Goal: Task Accomplishment & Management: Manage account settings

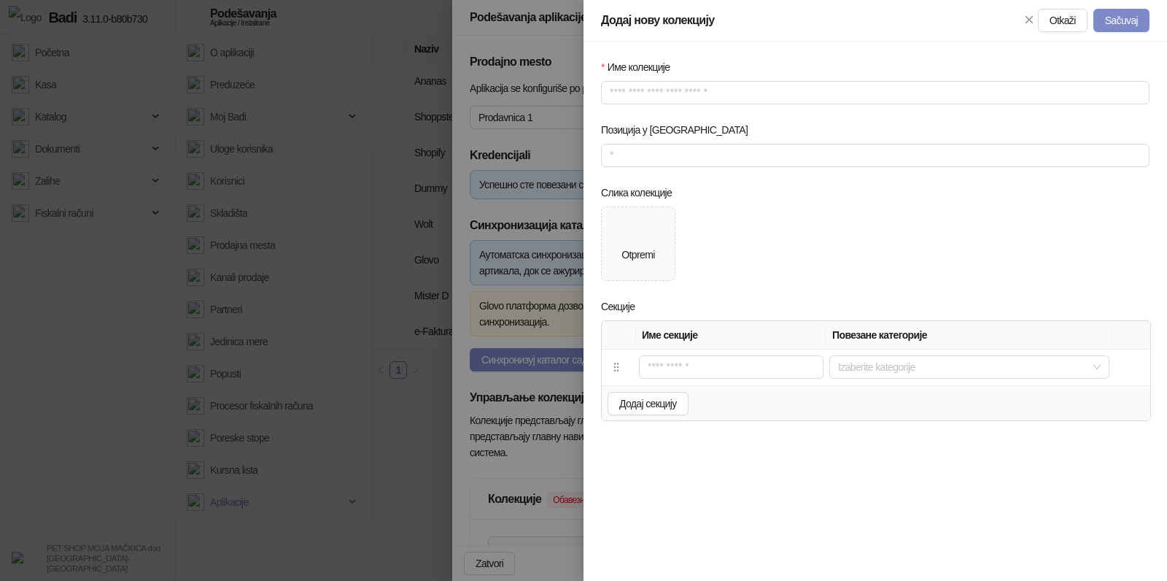
click at [513, 213] on div at bounding box center [583, 290] width 1167 height 581
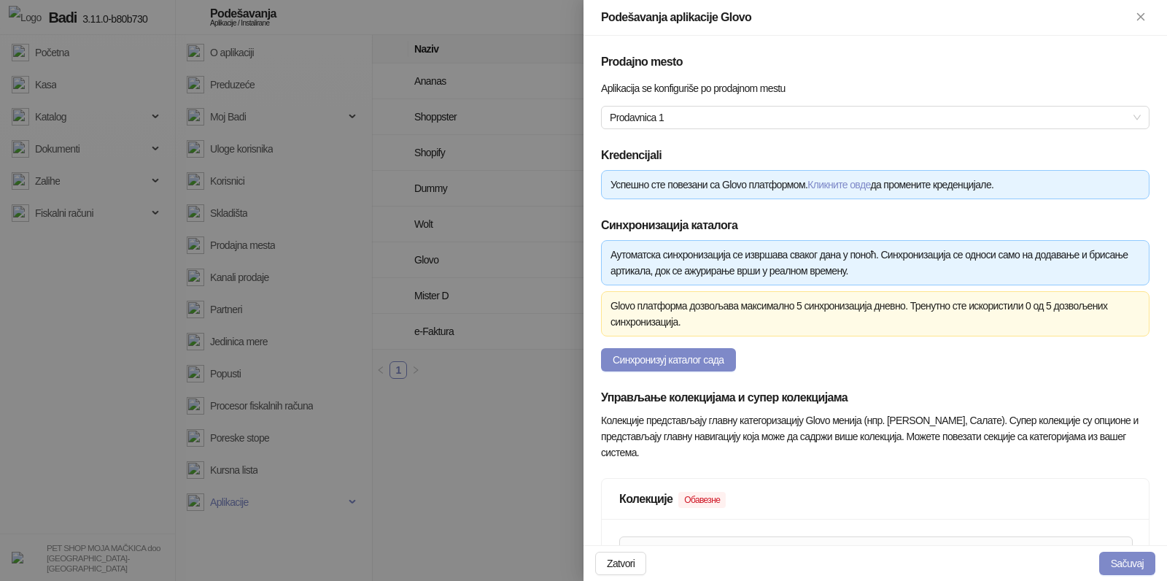
scroll to position [312, 0]
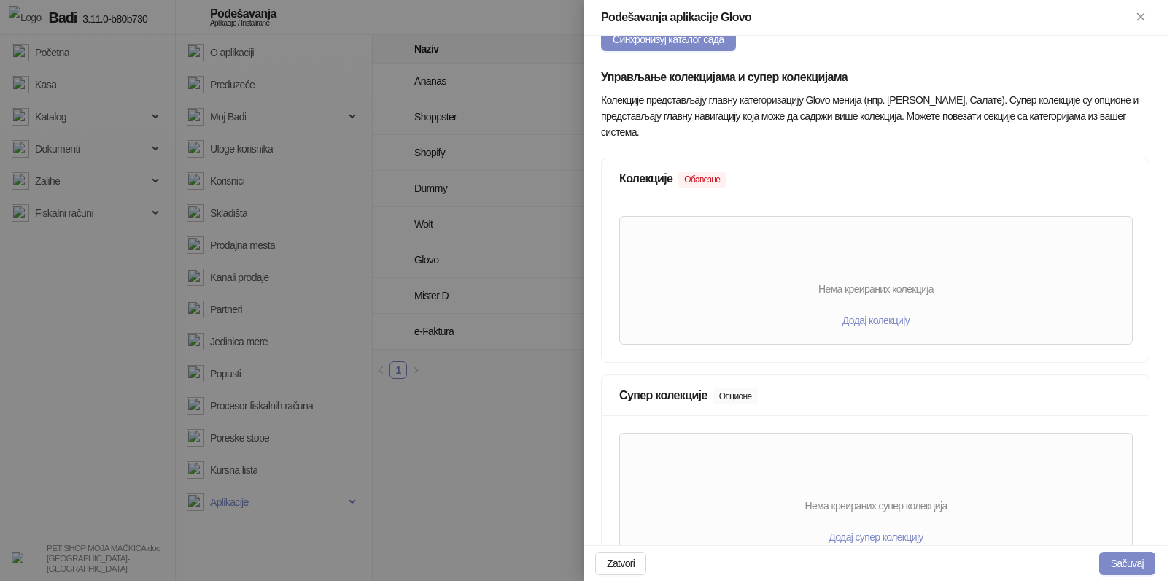
scroll to position [319, 0]
type input "**********"
click at [867, 328] on span "Додај колекцију" at bounding box center [876, 322] width 67 height 12
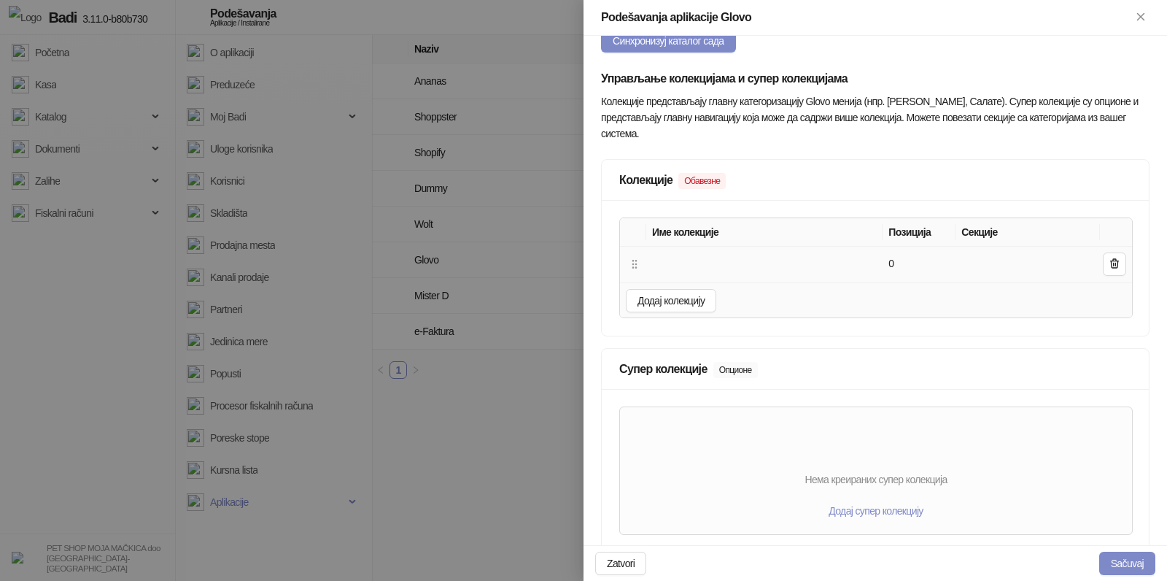
click at [729, 268] on td at bounding box center [764, 265] width 236 height 36
click at [866, 514] on span "Додај супер колекцију" at bounding box center [876, 511] width 94 height 12
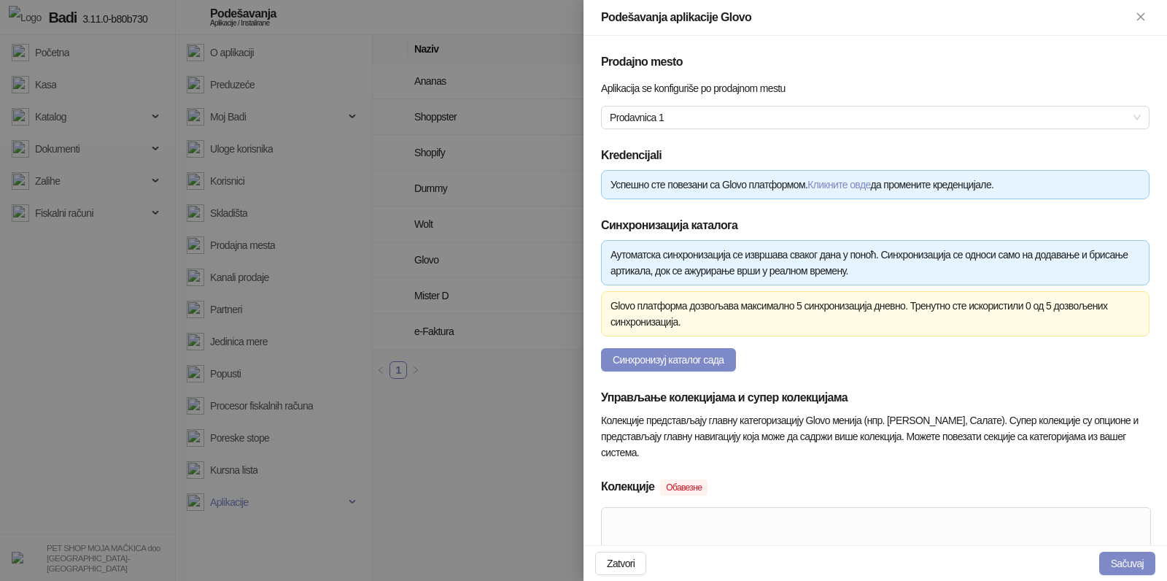
scroll to position [254, 0]
